Goal: Task Accomplishment & Management: Use online tool/utility

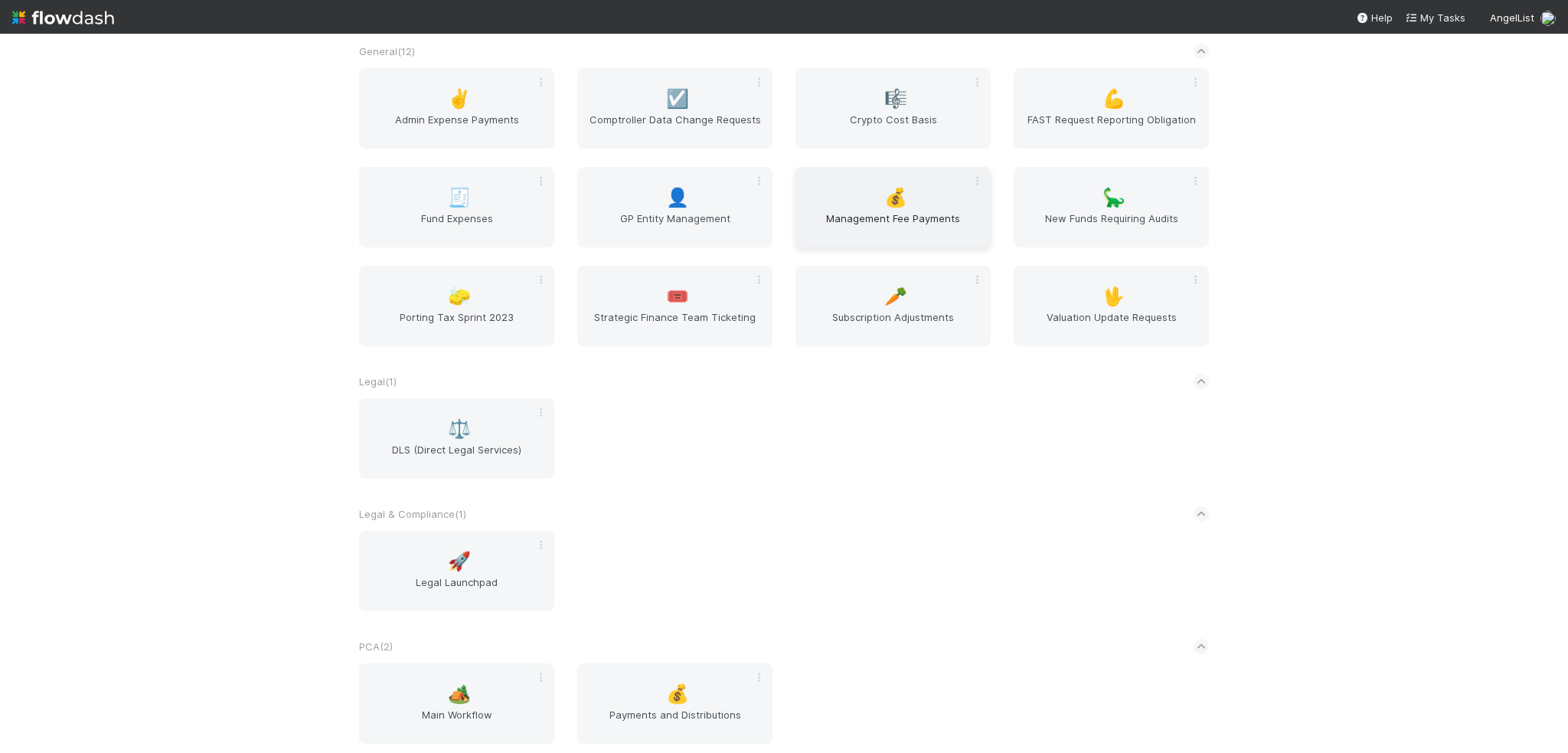
scroll to position [995, 0]
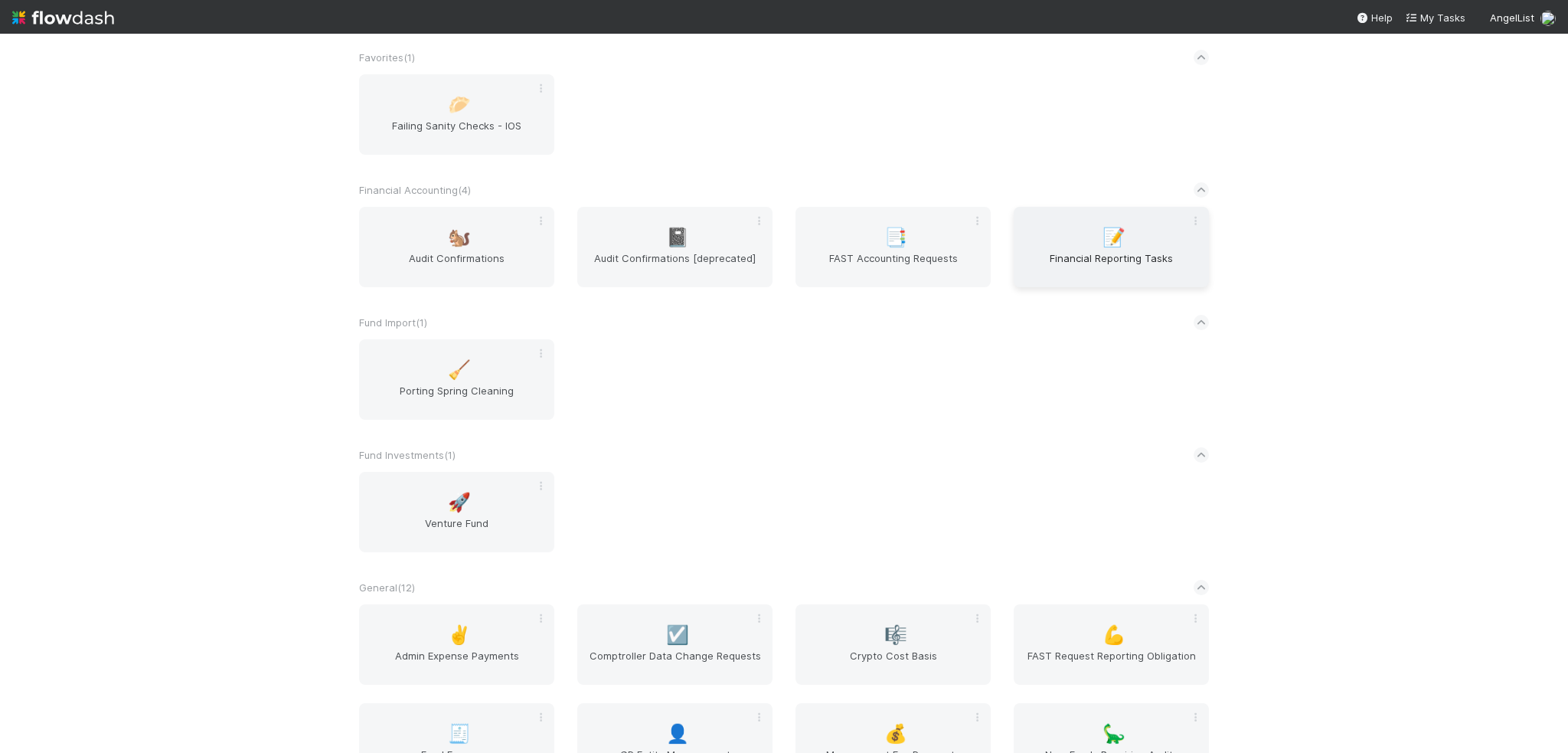
click at [1075, 256] on span "Financial Reporting Tasks" at bounding box center [1112, 265] width 183 height 30
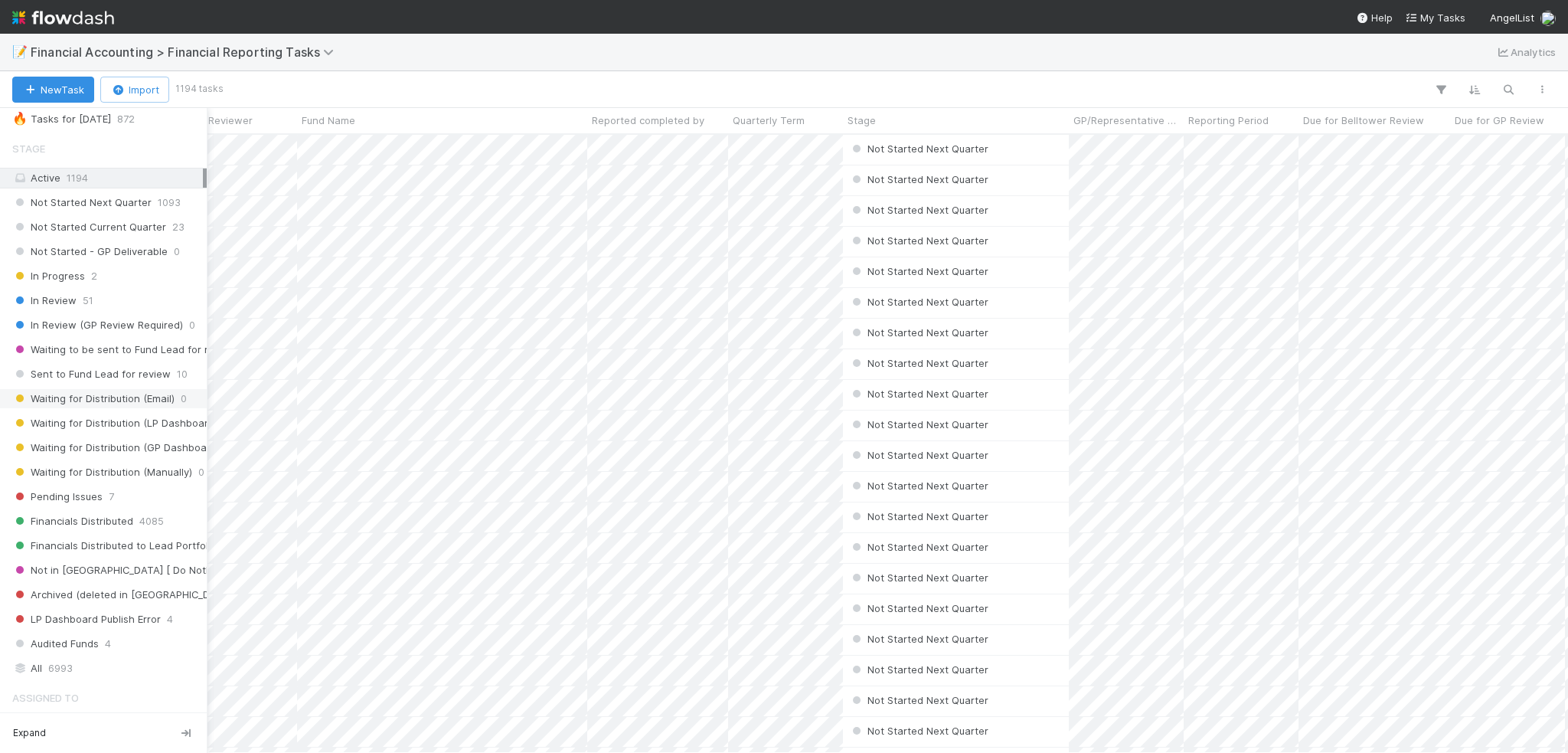
scroll to position [460, 0]
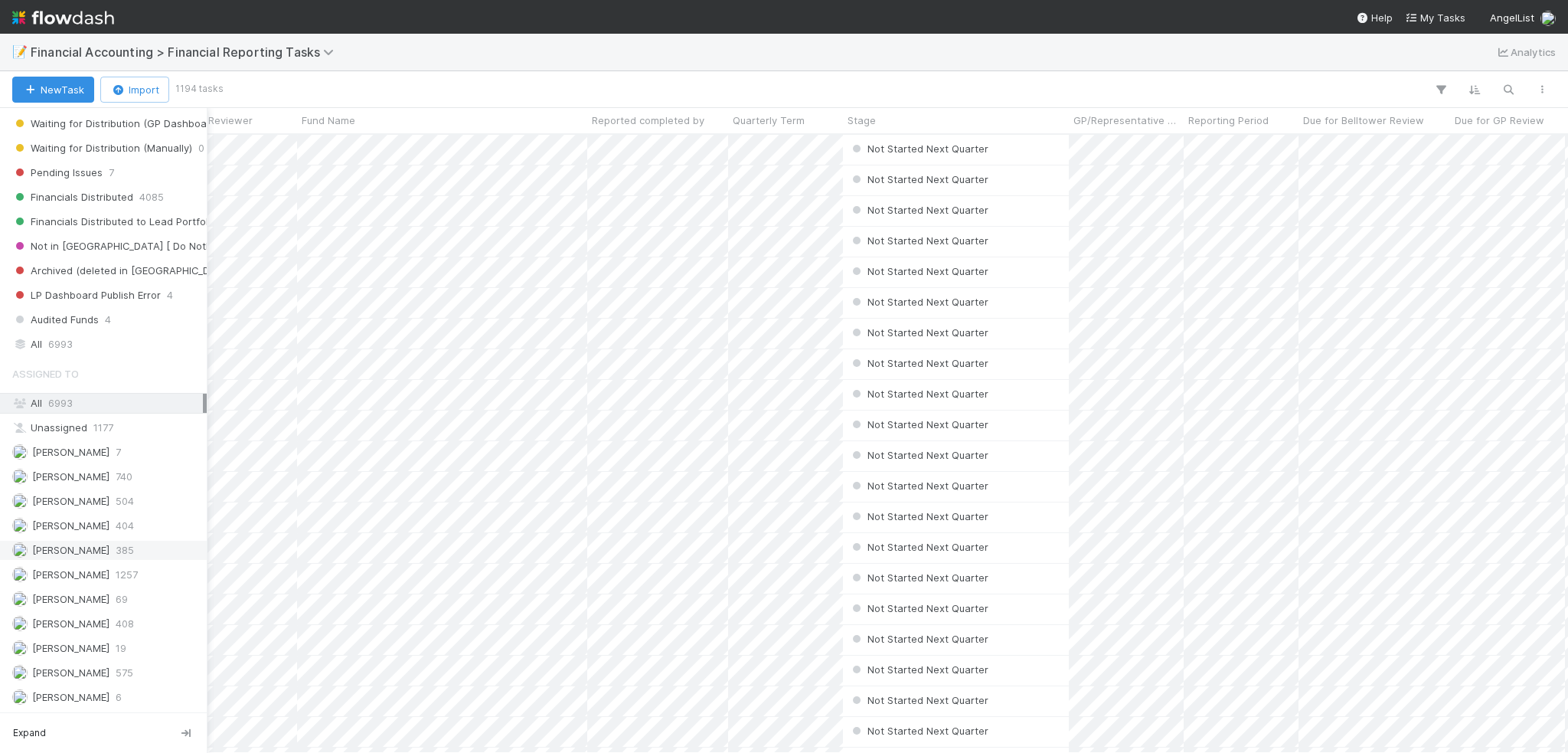
click at [48, 543] on span "[PERSON_NAME]" at bounding box center [70, 550] width 77 height 13
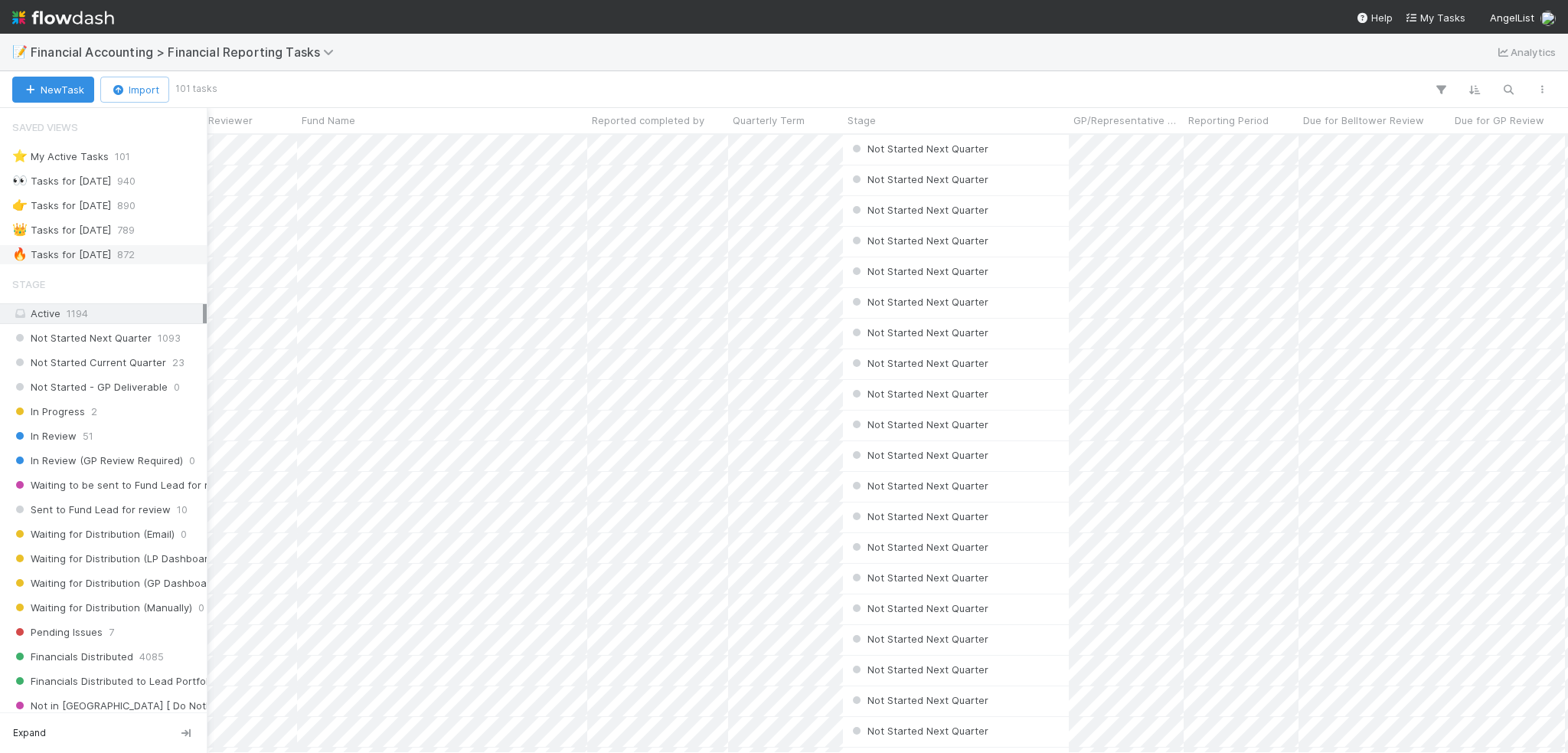
scroll to position [607, 1514]
click at [43, 257] on div "🔥 Tasks for [DATE]" at bounding box center [62, 254] width 98 height 19
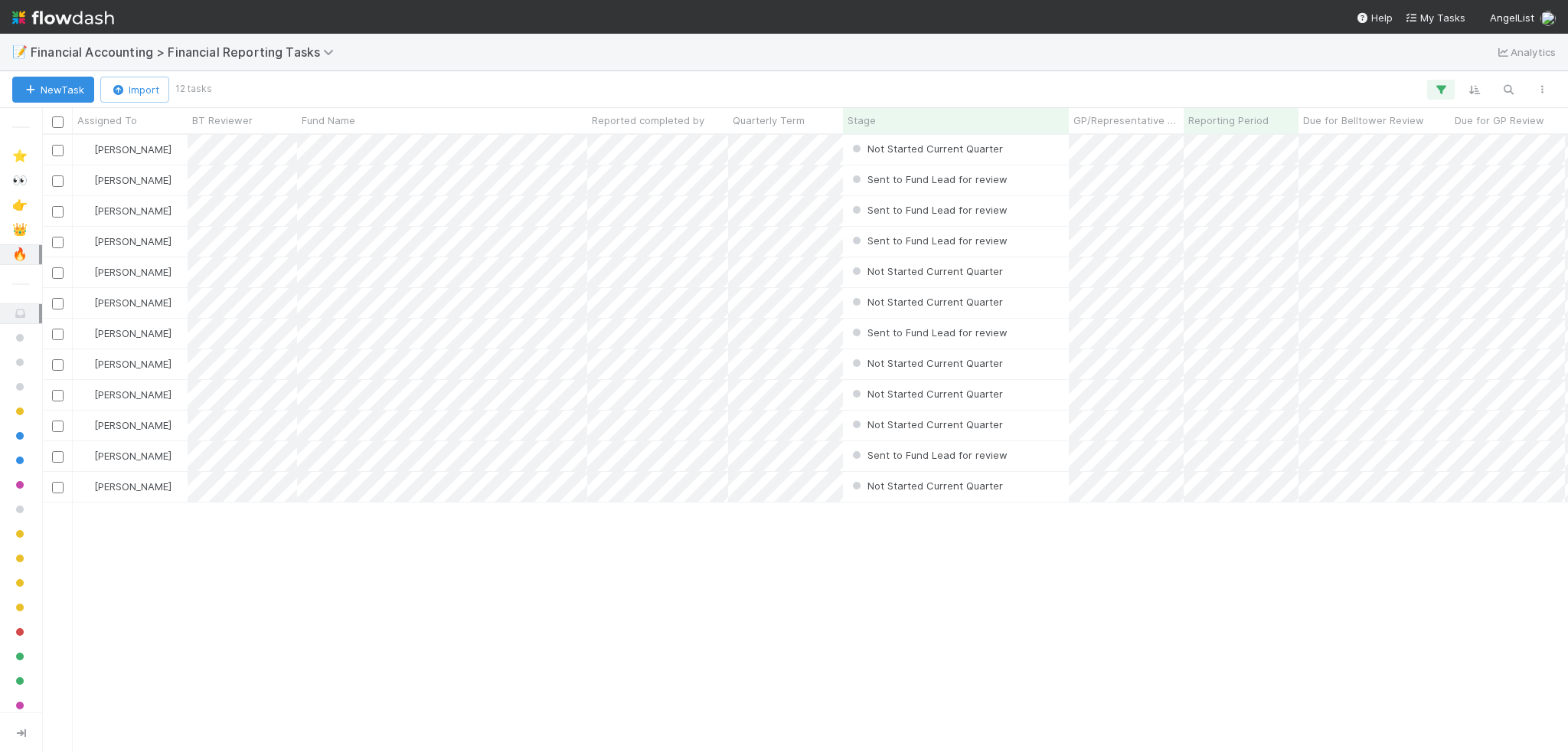
scroll to position [607, 1514]
click at [488, 125] on div "Fund Name" at bounding box center [442, 120] width 281 height 16
click at [367, 152] on div "Sort A → Z" at bounding box center [389, 149] width 174 height 23
click at [742, 599] on div "[PERSON_NAME] Not Started Current Quarter [DATE] 1:06:17 AM [DATE] 10:33:45 AM …" at bounding box center [805, 443] width 1526 height 617
